Goal: Transaction & Acquisition: Obtain resource

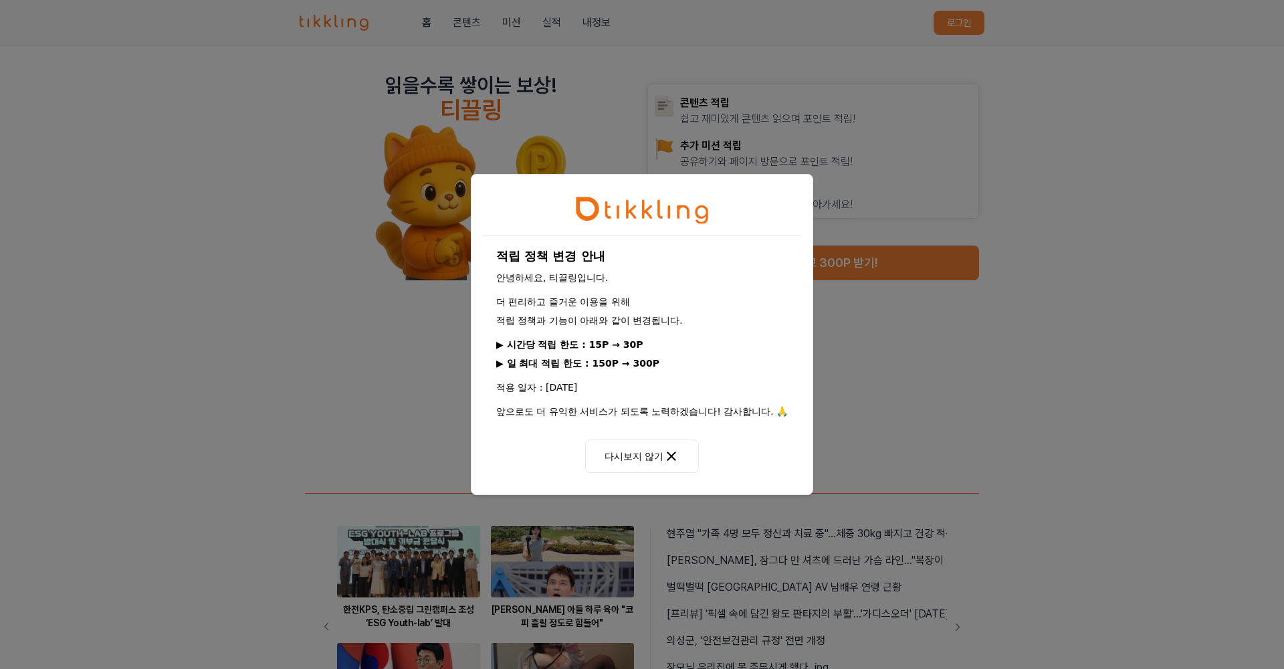
click at [626, 467] on button "다시보지 않기" at bounding box center [642, 455] width 114 height 33
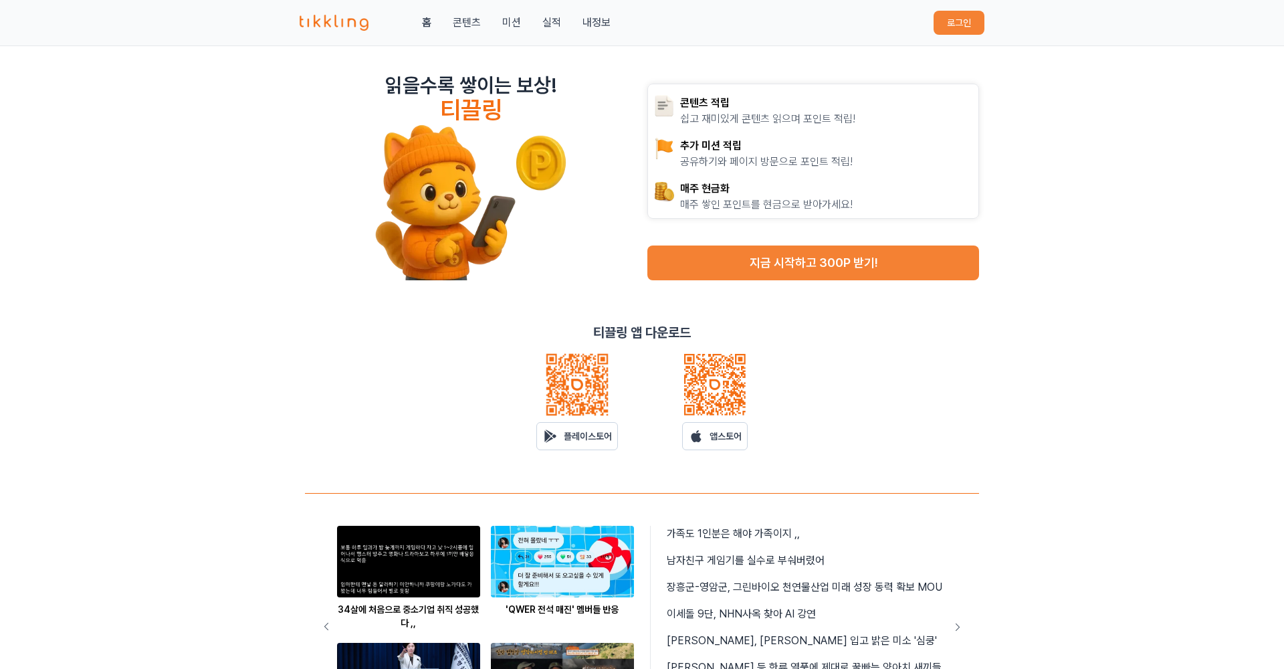
click at [747, 266] on button "지금 시작하고 300P 받기!" at bounding box center [813, 262] width 332 height 35
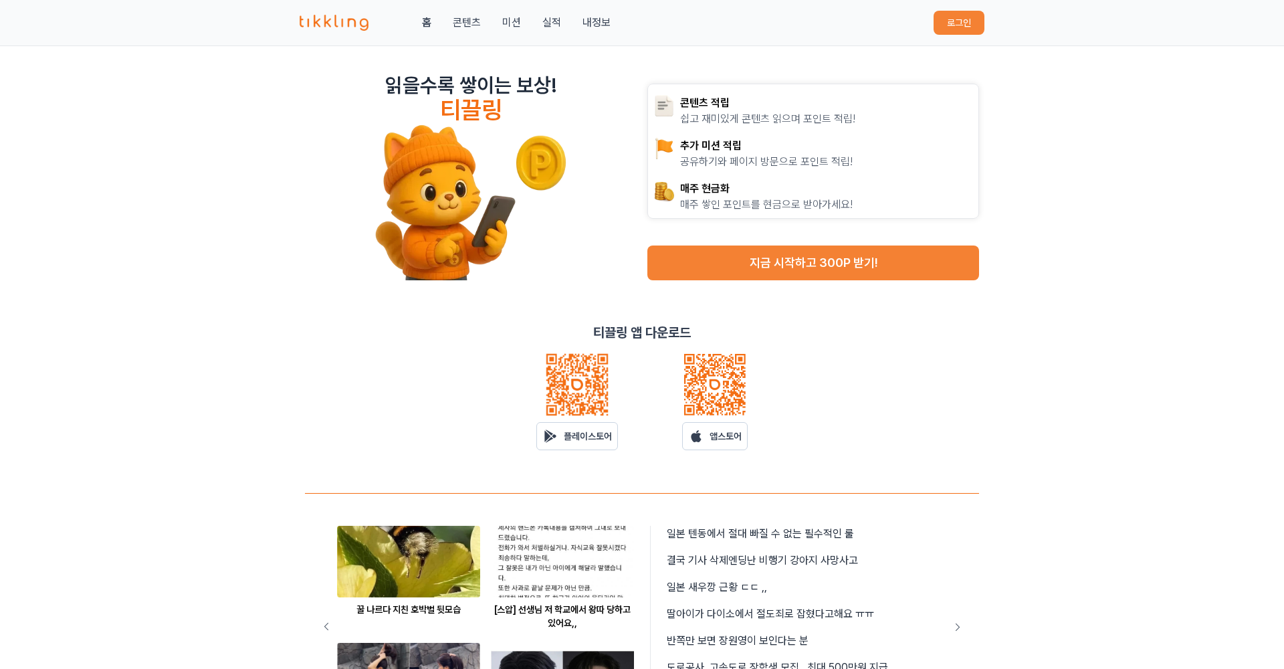
click at [695, 253] on button "지금 시작하고 300P 받기!" at bounding box center [813, 262] width 332 height 35
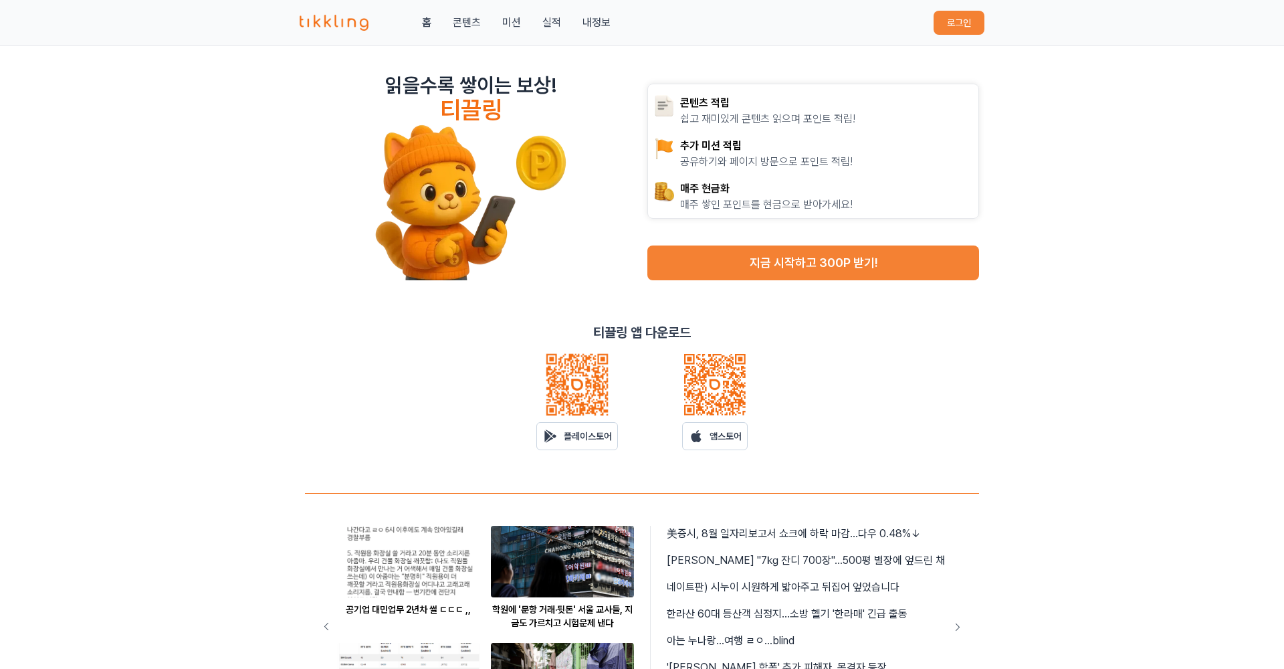
click at [470, 216] on img at bounding box center [471, 202] width 193 height 157
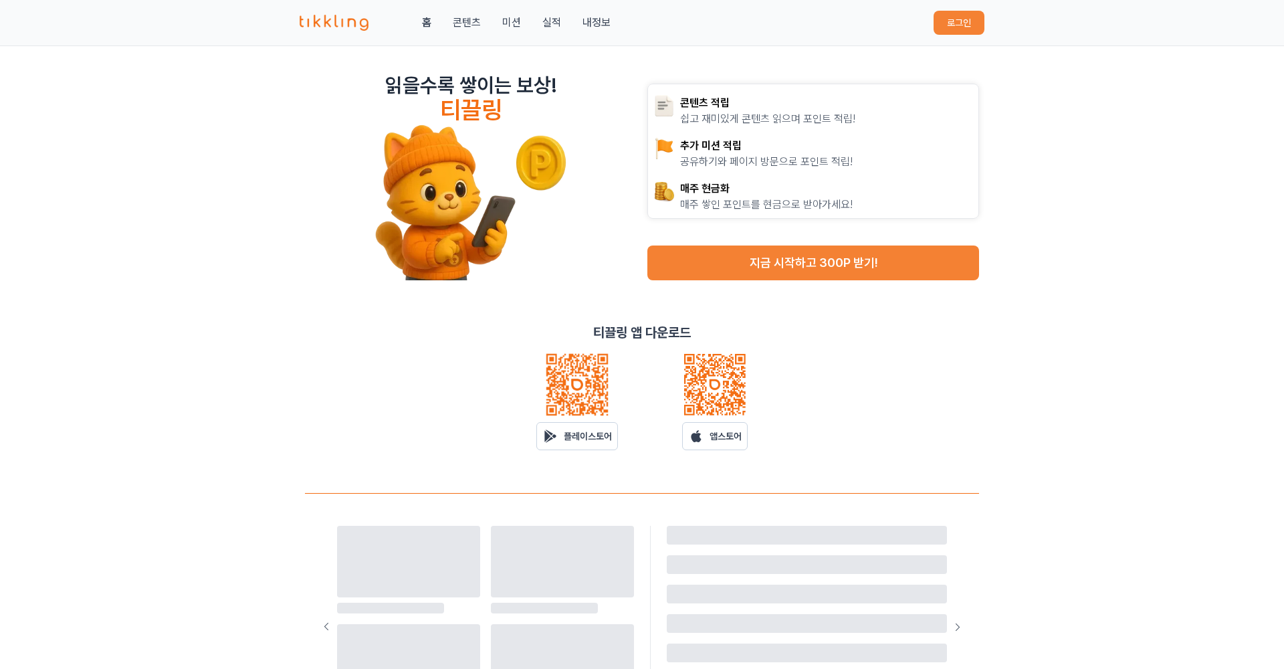
click at [1053, 270] on div "읽을수록 쌓이는 보상! 티끌링 콘텐츠 적립 쉽고 재미있게 콘텐츠 읽으며 포인트 적립! 추가 미션 적립 공유하기와 페이지 방문으로 포인트 적립!…" at bounding box center [642, 468] width 1284 height 845
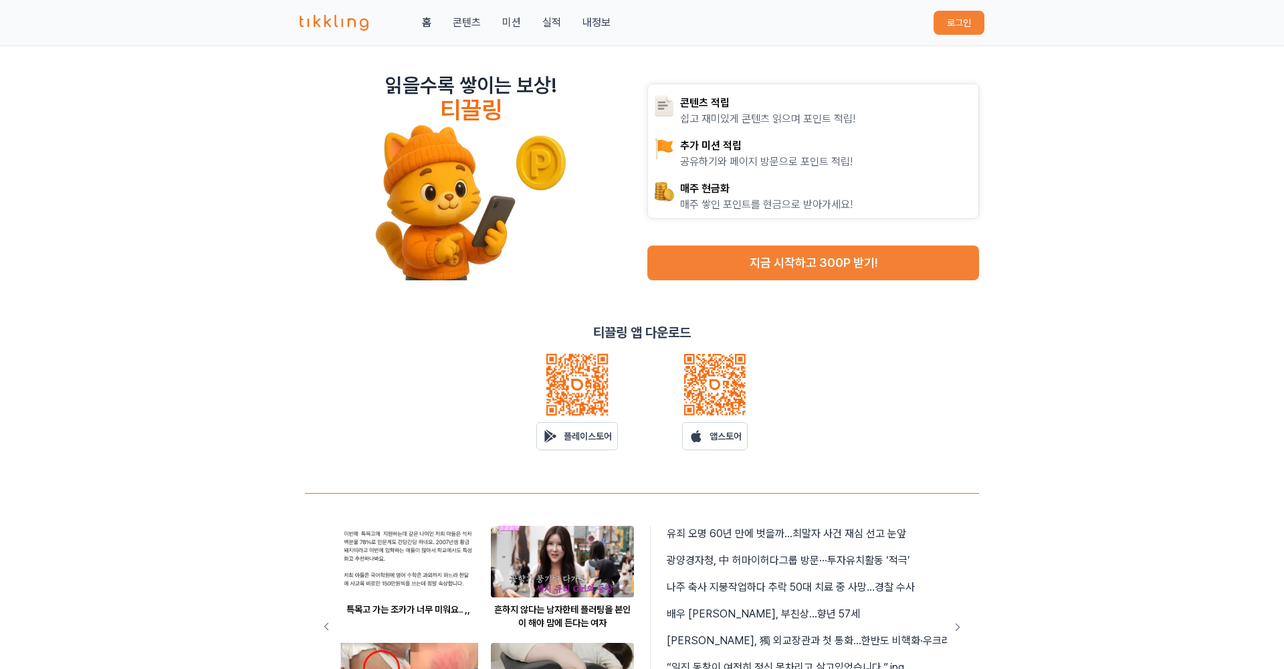
click at [1057, 373] on div "읽을수록 쌓이는 보상! 티끌링 콘텐츠 적립 쉽고 재미있게 콘텐츠 읽으며 포인트 적립! 추가 미션 적립 공유하기와 페이지 방문으로 포인트 적립!…" at bounding box center [642, 468] width 1284 height 845
click at [943, 396] on div "티끌링 앱 다운로드 플레이스토어 앱스토어" at bounding box center [642, 386] width 674 height 127
